Goal: Task Accomplishment & Management: Use online tool/utility

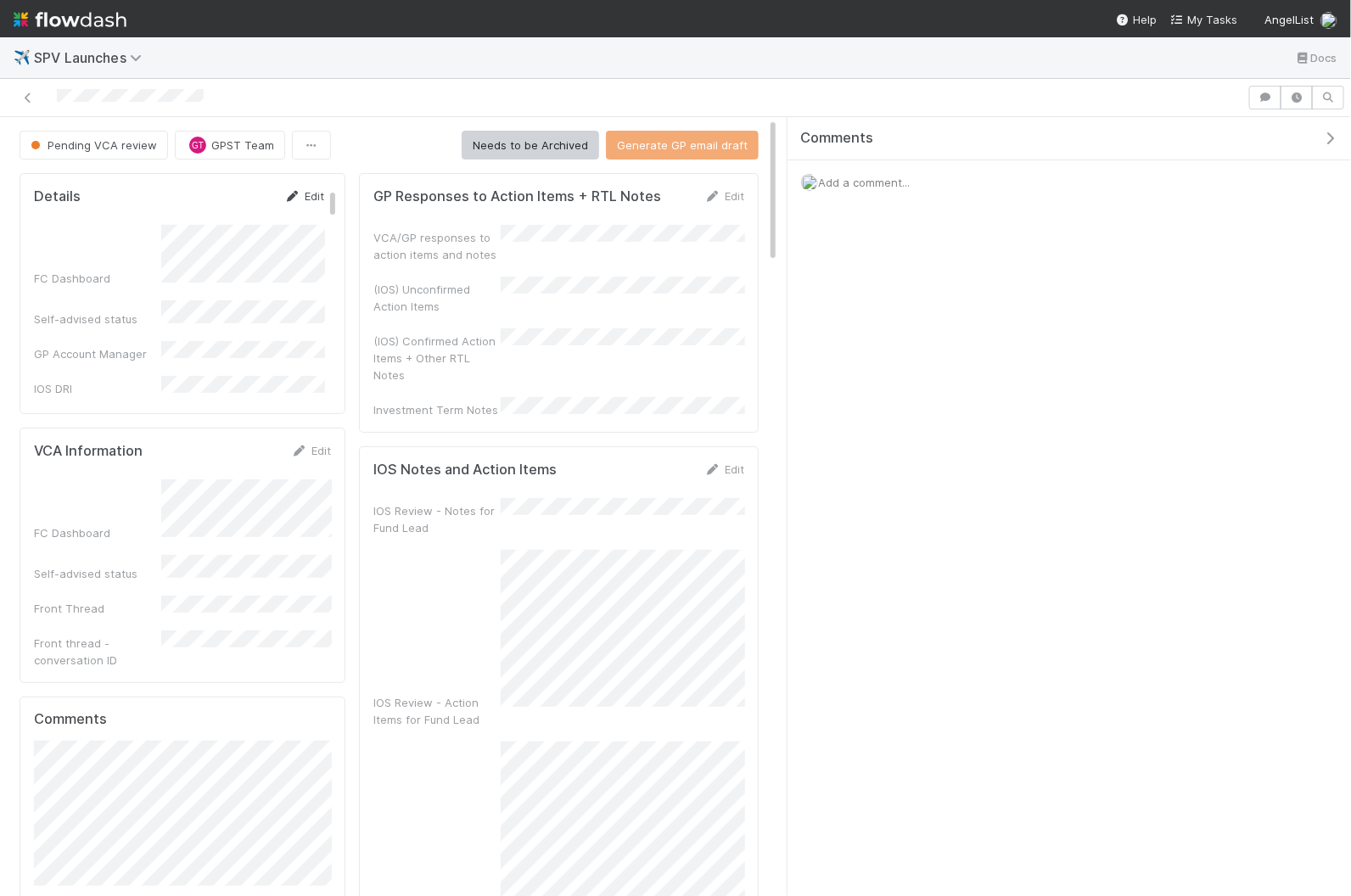
click at [310, 193] on link "Edit" at bounding box center [304, 196] width 40 height 14
click at [270, 383] on div "[PERSON_NAME] you" at bounding box center [247, 373] width 157 height 31
click at [248, 194] on button "Save" at bounding box center [234, 202] width 49 height 29
click at [248, 138] on span "GPST Team" at bounding box center [243, 145] width 63 height 14
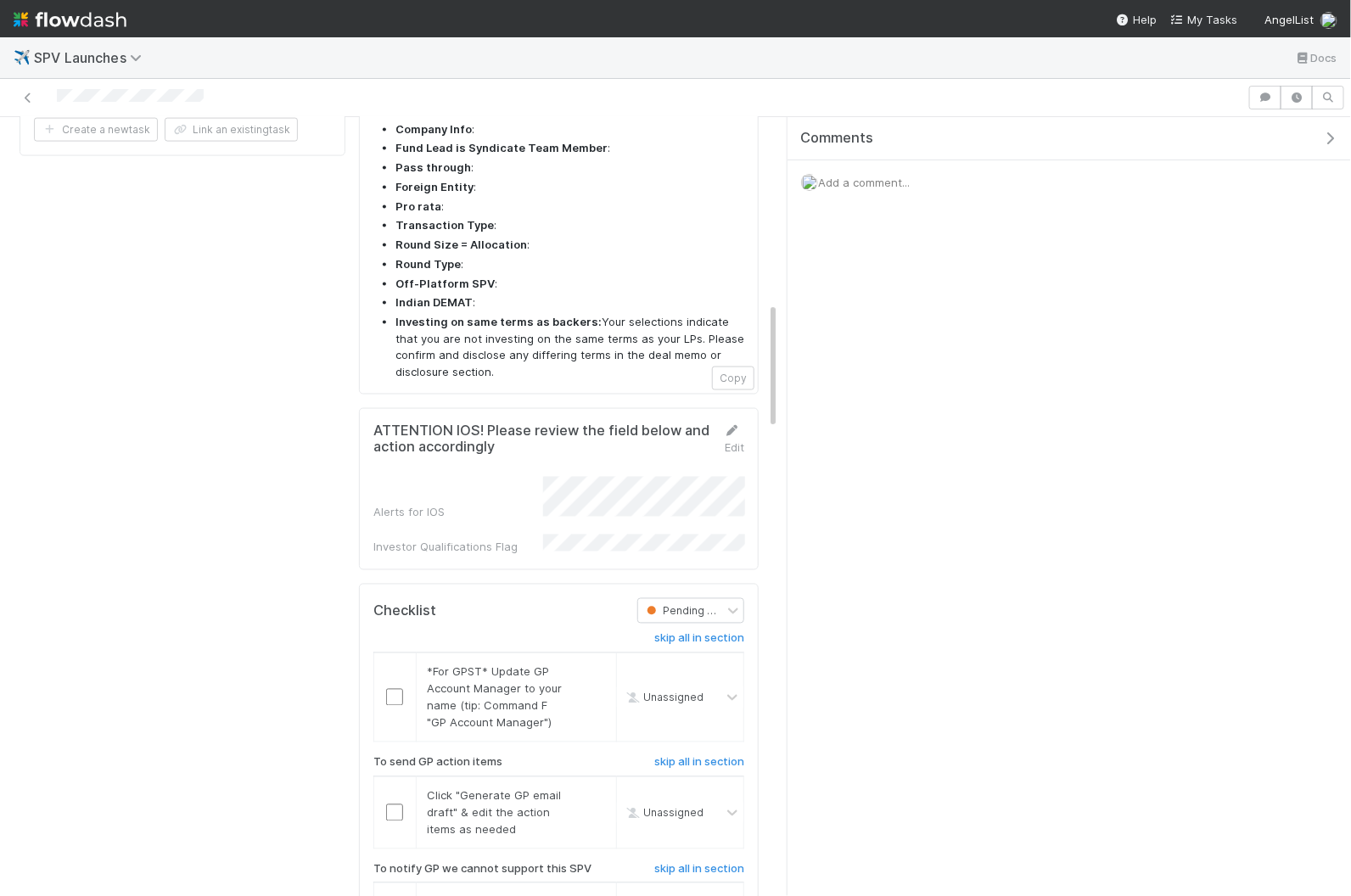
scroll to position [1222, 0]
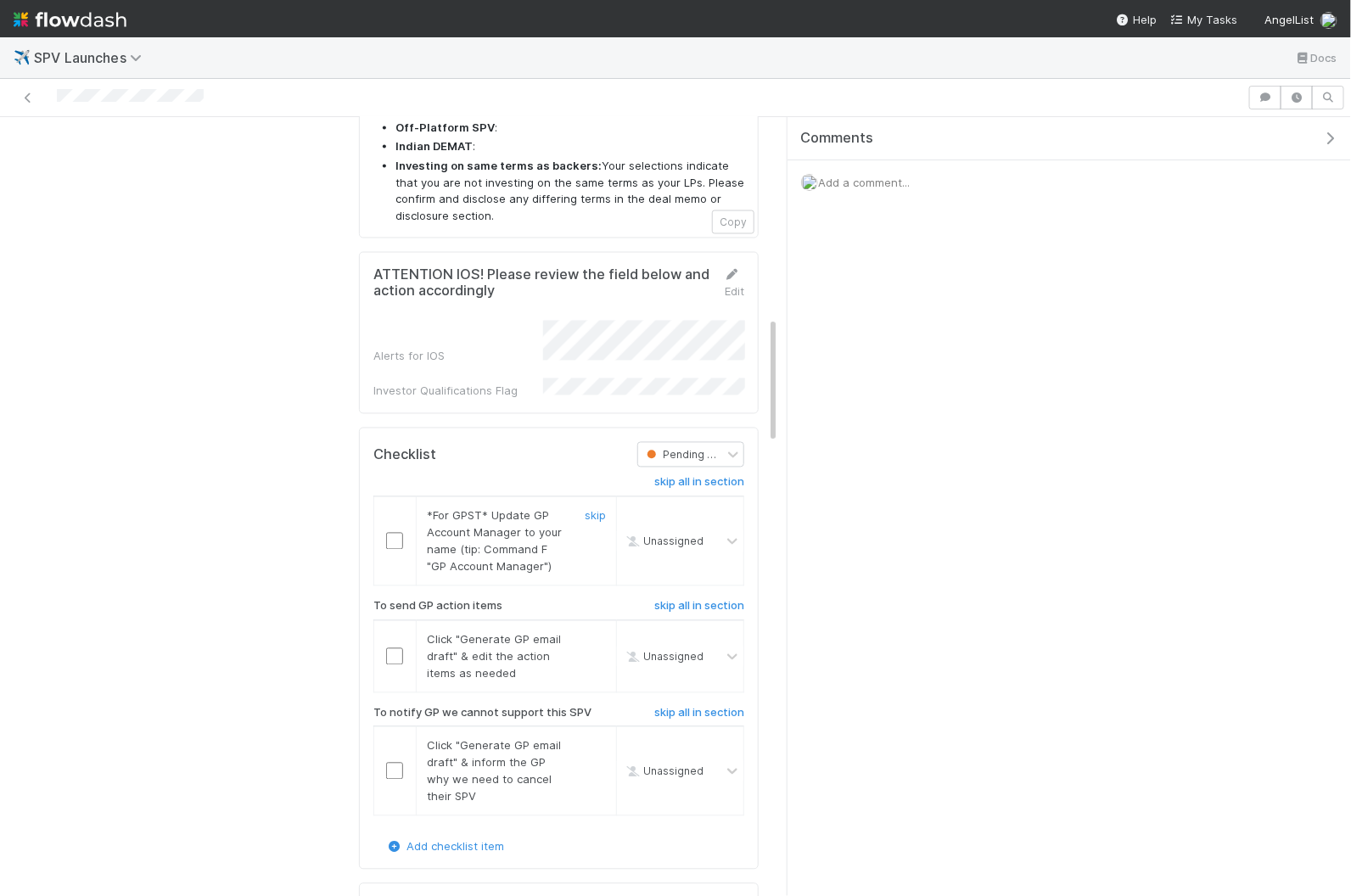
click at [406, 533] on div at bounding box center [395, 541] width 42 height 17
click at [394, 649] on input "checkbox" at bounding box center [394, 657] width 17 height 17
click at [393, 533] on input "checkbox" at bounding box center [394, 541] width 17 height 17
click at [707, 707] on h6 "skip all in section" at bounding box center [699, 714] width 90 height 14
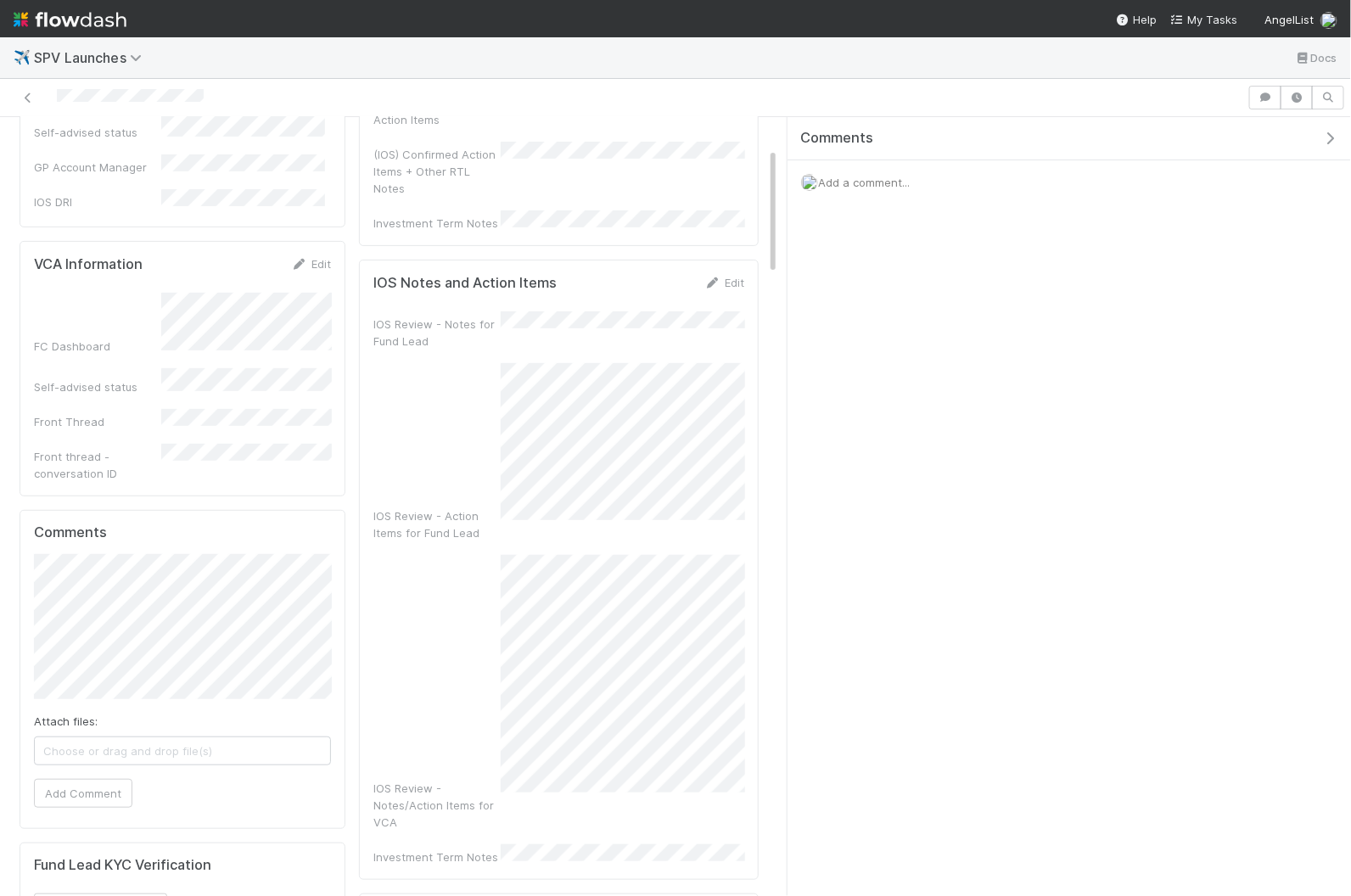
scroll to position [0, 0]
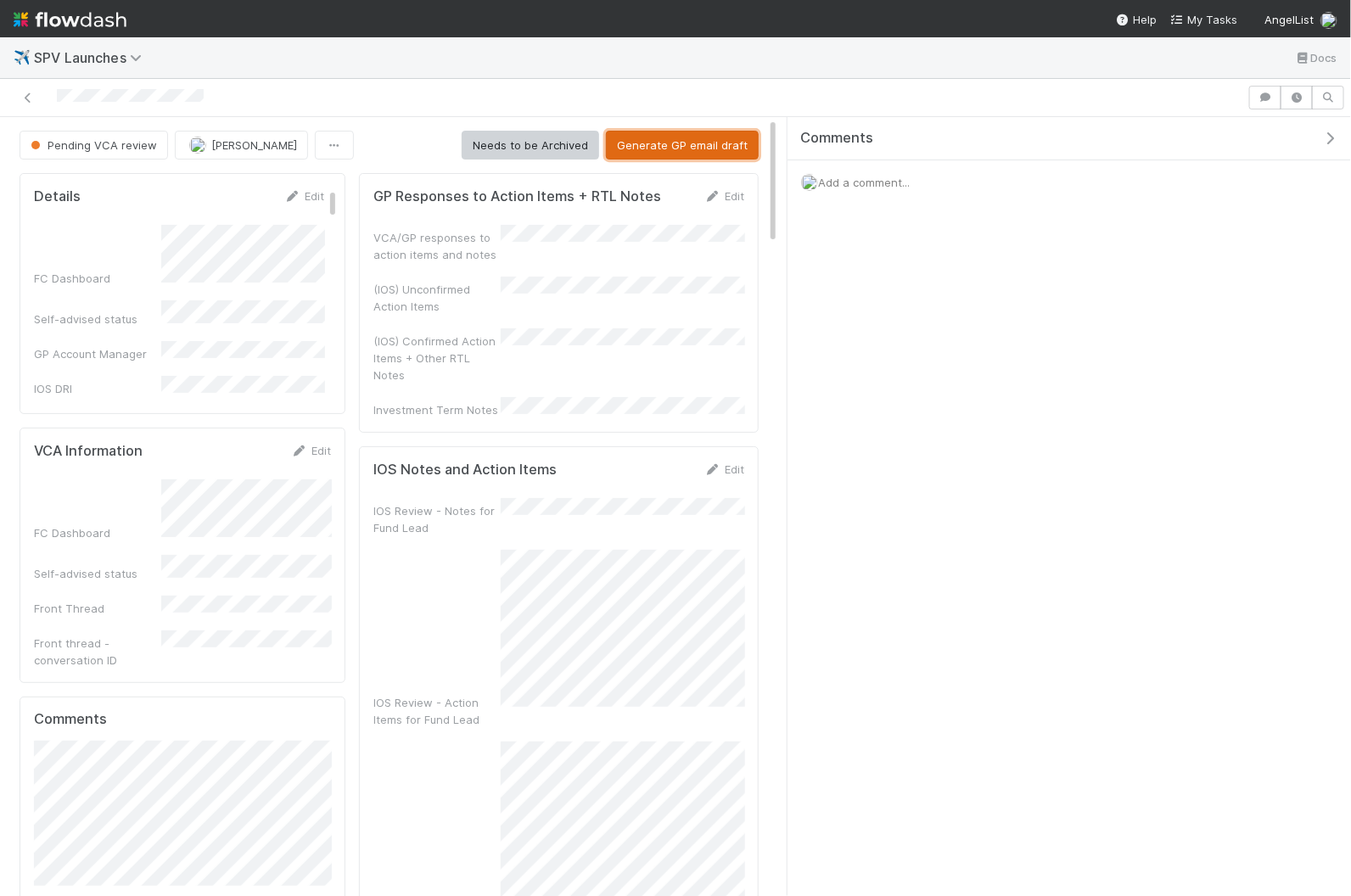
click at [643, 145] on button "Generate GP email draft" at bounding box center [682, 145] width 153 height 29
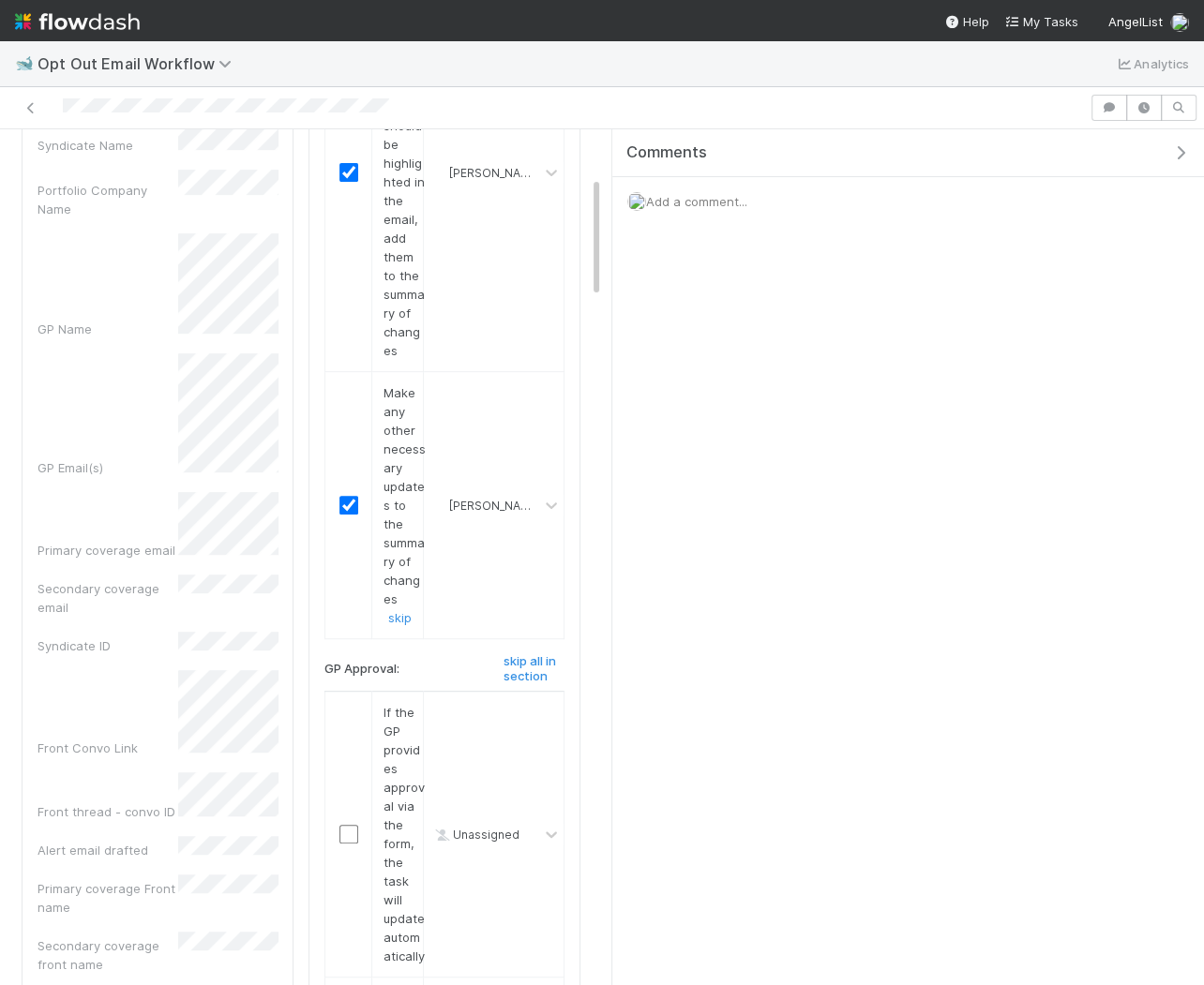
scroll to position [798, 0]
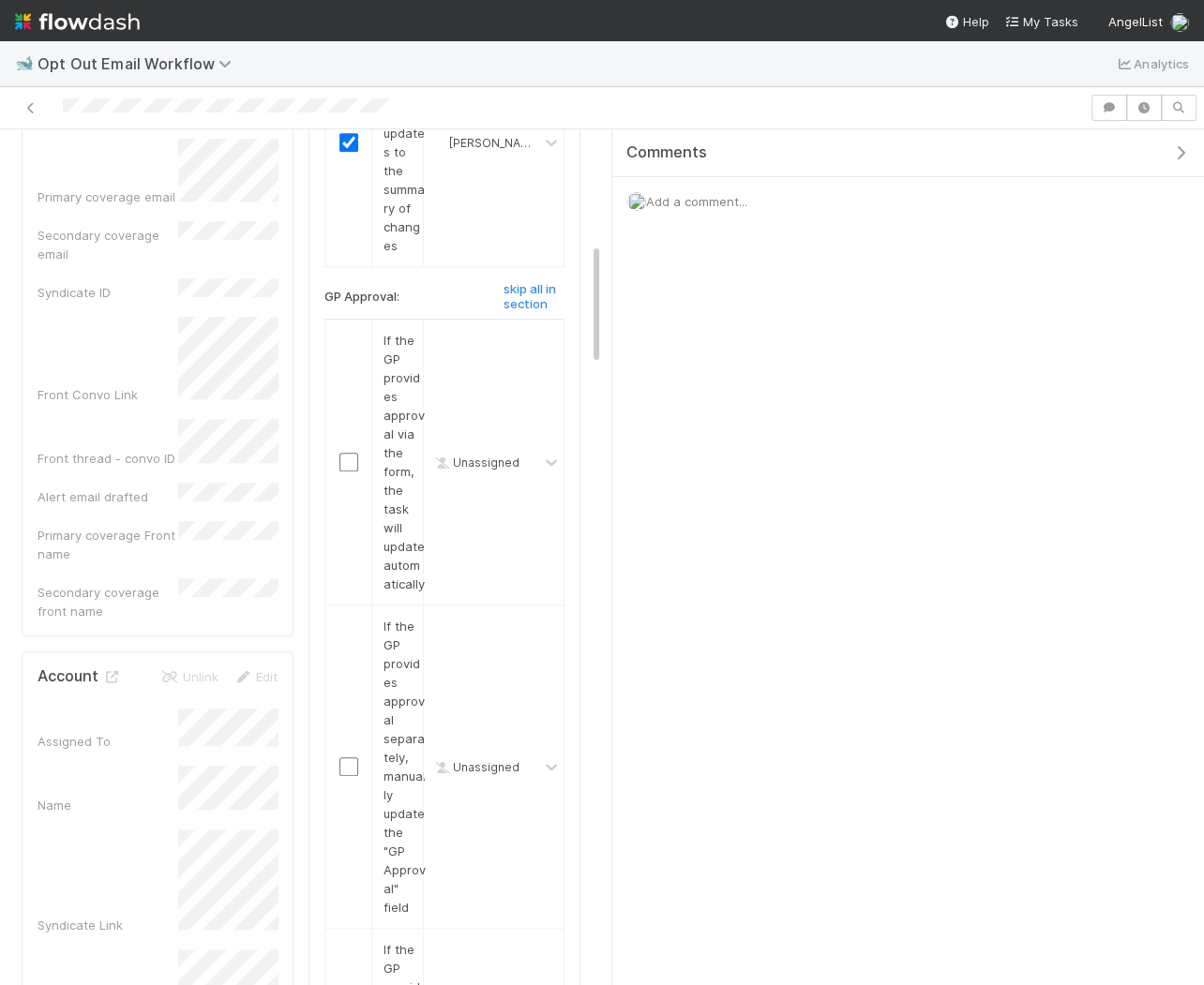
click at [1178, 152] on icon "button" at bounding box center [1180, 153] width 19 height 15
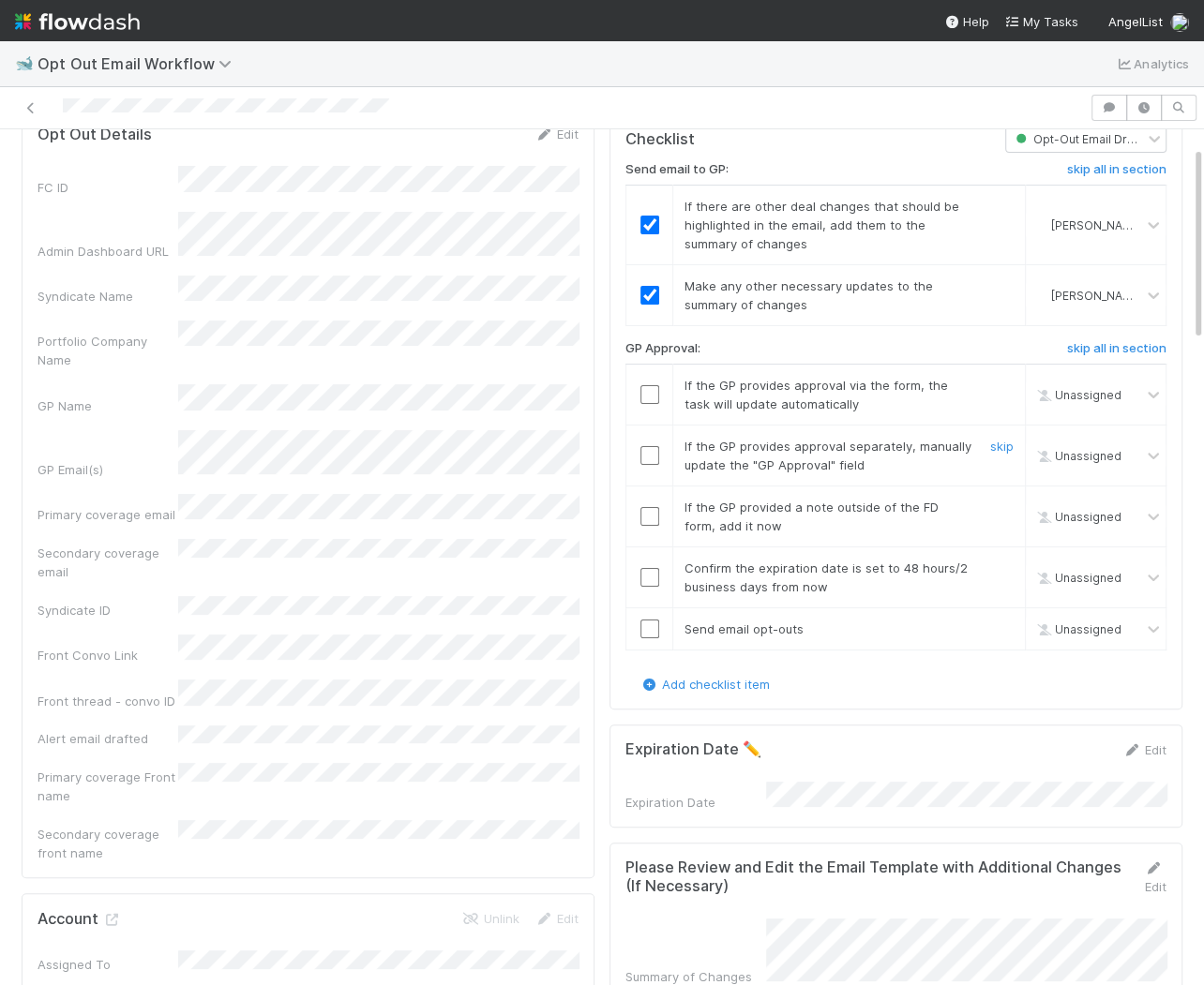
scroll to position [65, 0]
